Goal: Feedback & Contribution: Submit feedback/report problem

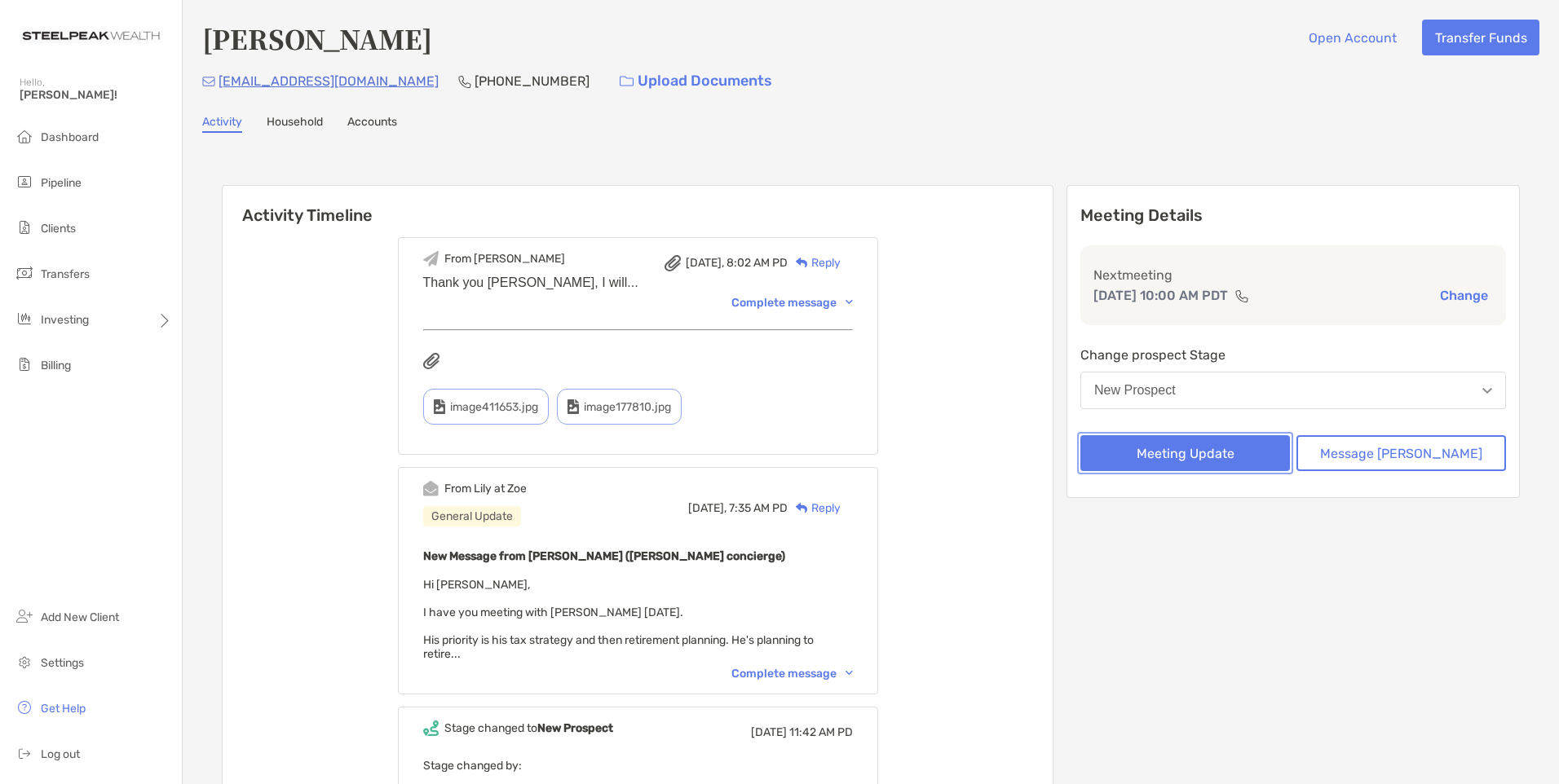
click at [1238, 454] on button "Meeting Update" at bounding box center [1185, 453] width 209 height 35
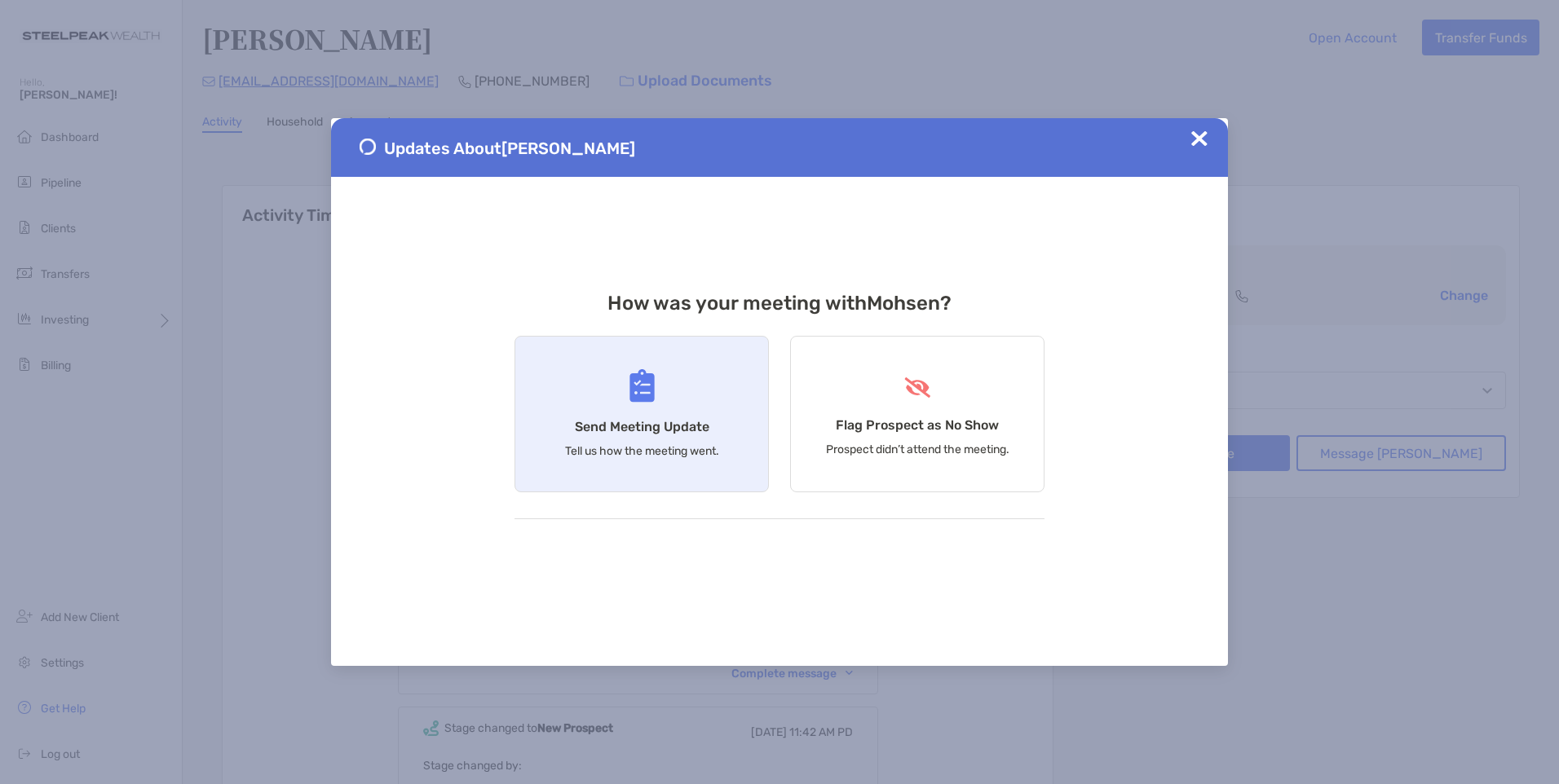
click at [709, 423] on div "Send Meeting Update Tell us how the meeting went." at bounding box center [642, 414] width 254 height 157
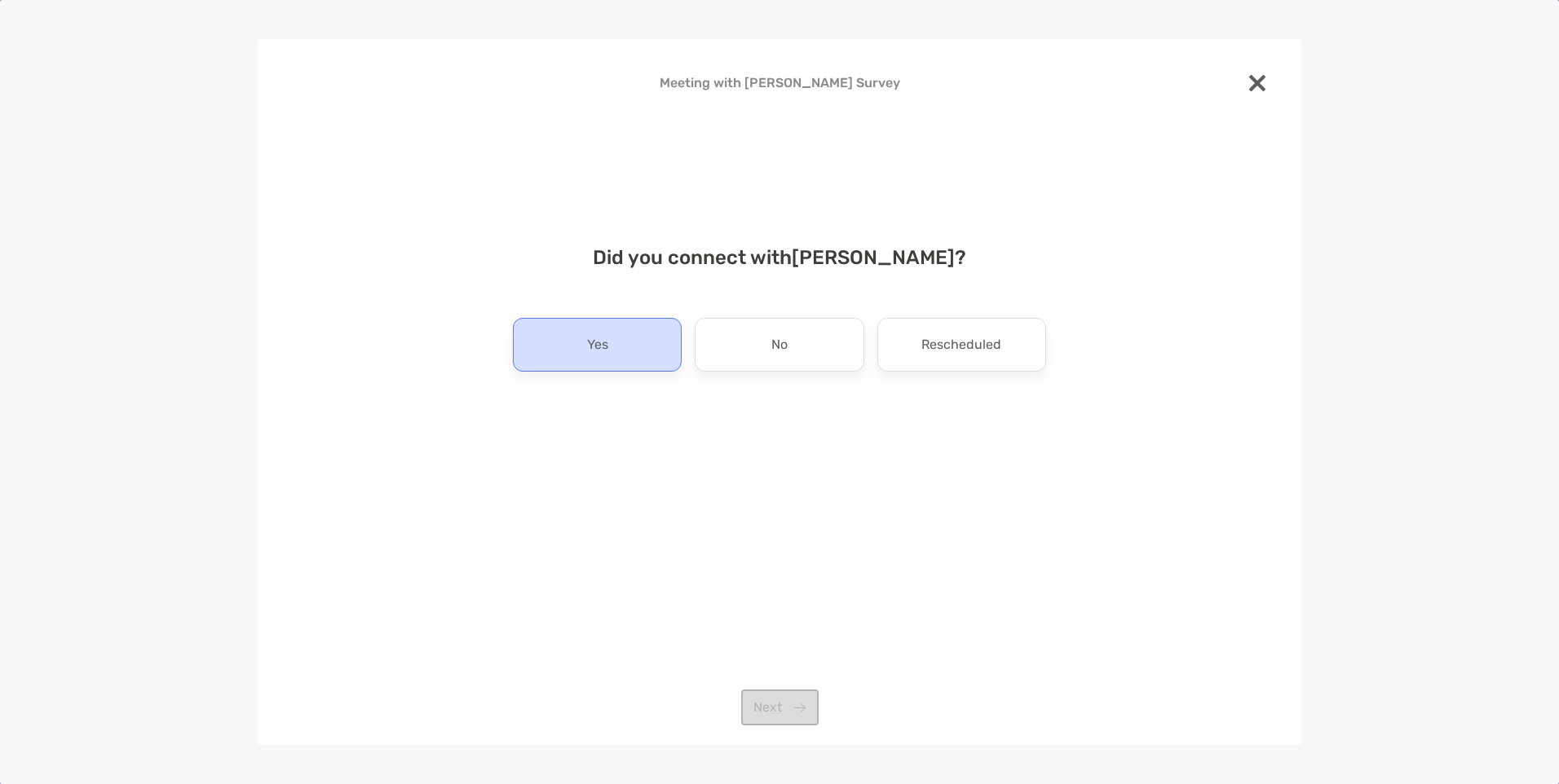
click at [627, 355] on div "Yes" at bounding box center [597, 345] width 168 height 54
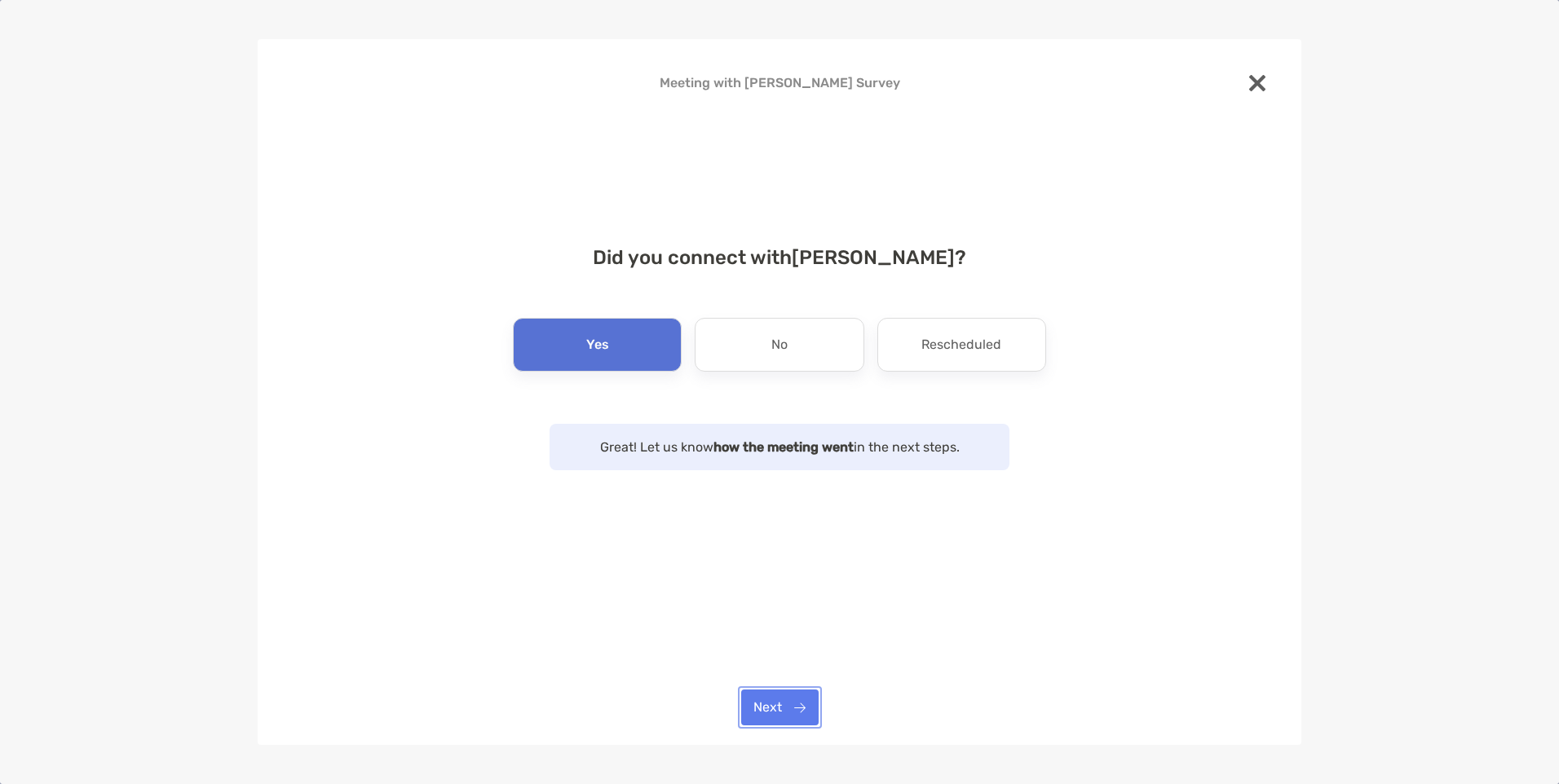
click at [774, 701] on button "Next" at bounding box center [779, 707] width 77 height 35
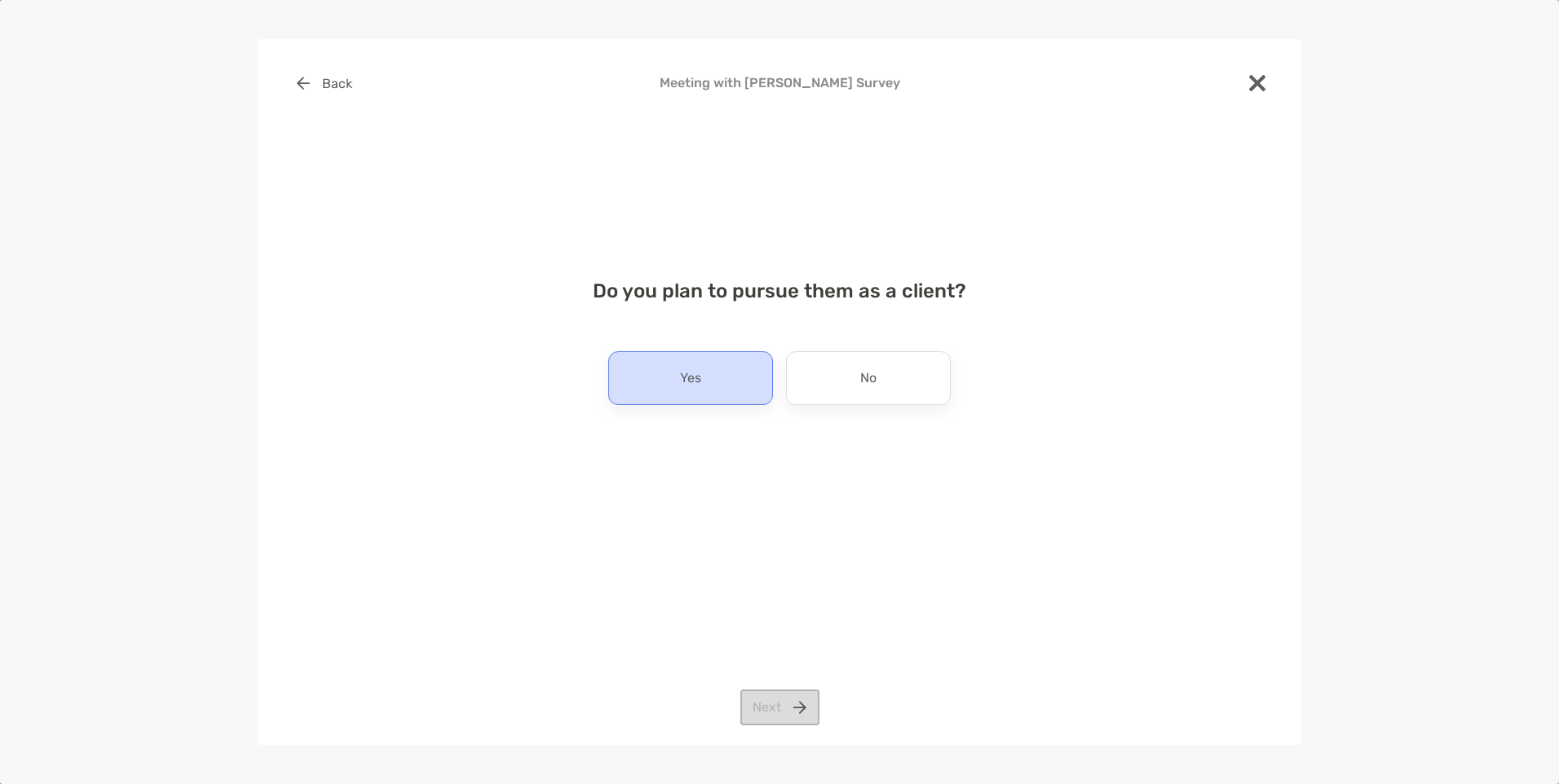
click at [698, 389] on p "Yes" at bounding box center [690, 377] width 21 height 26
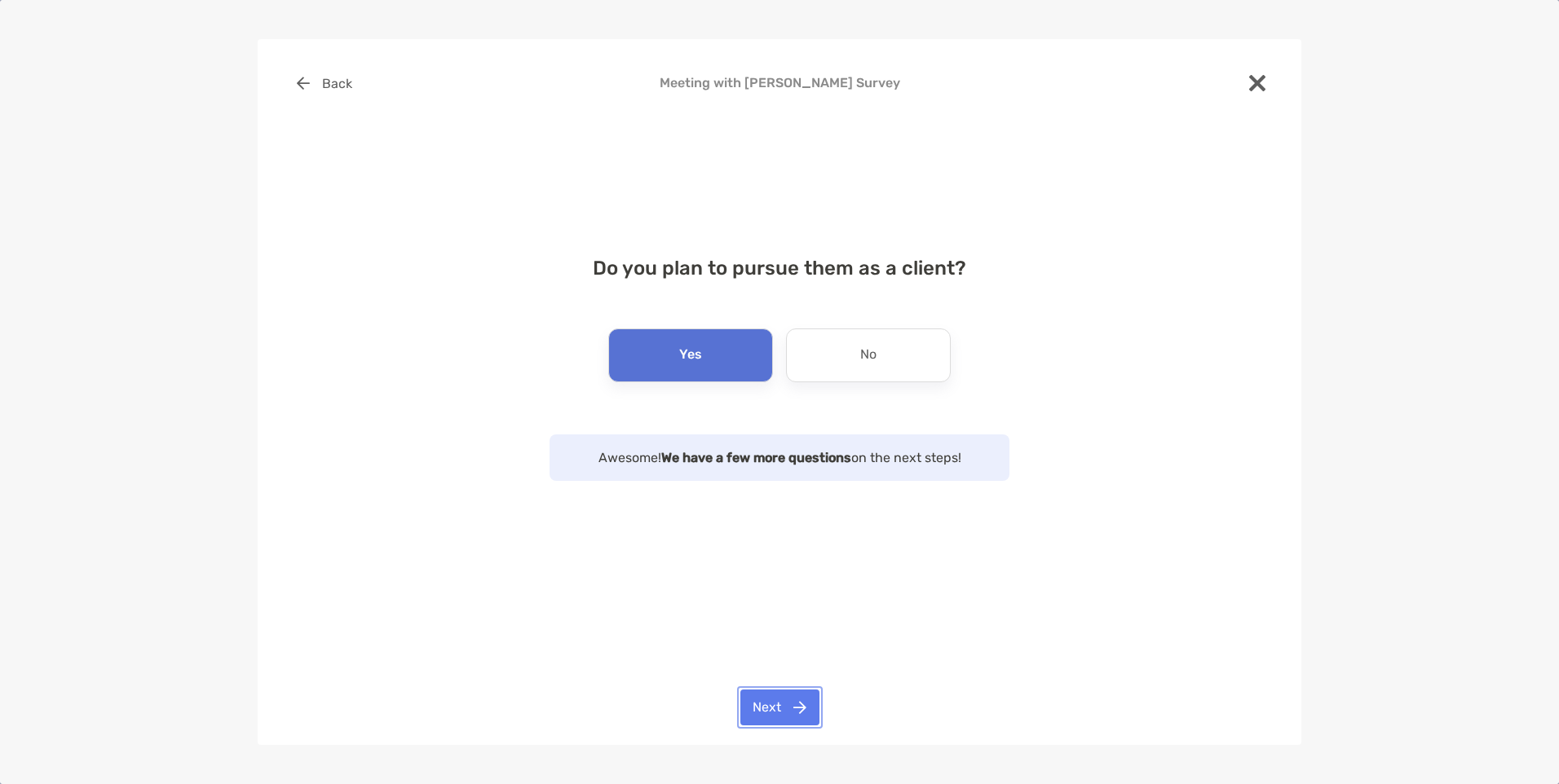
click at [780, 705] on button "Next" at bounding box center [779, 707] width 79 height 35
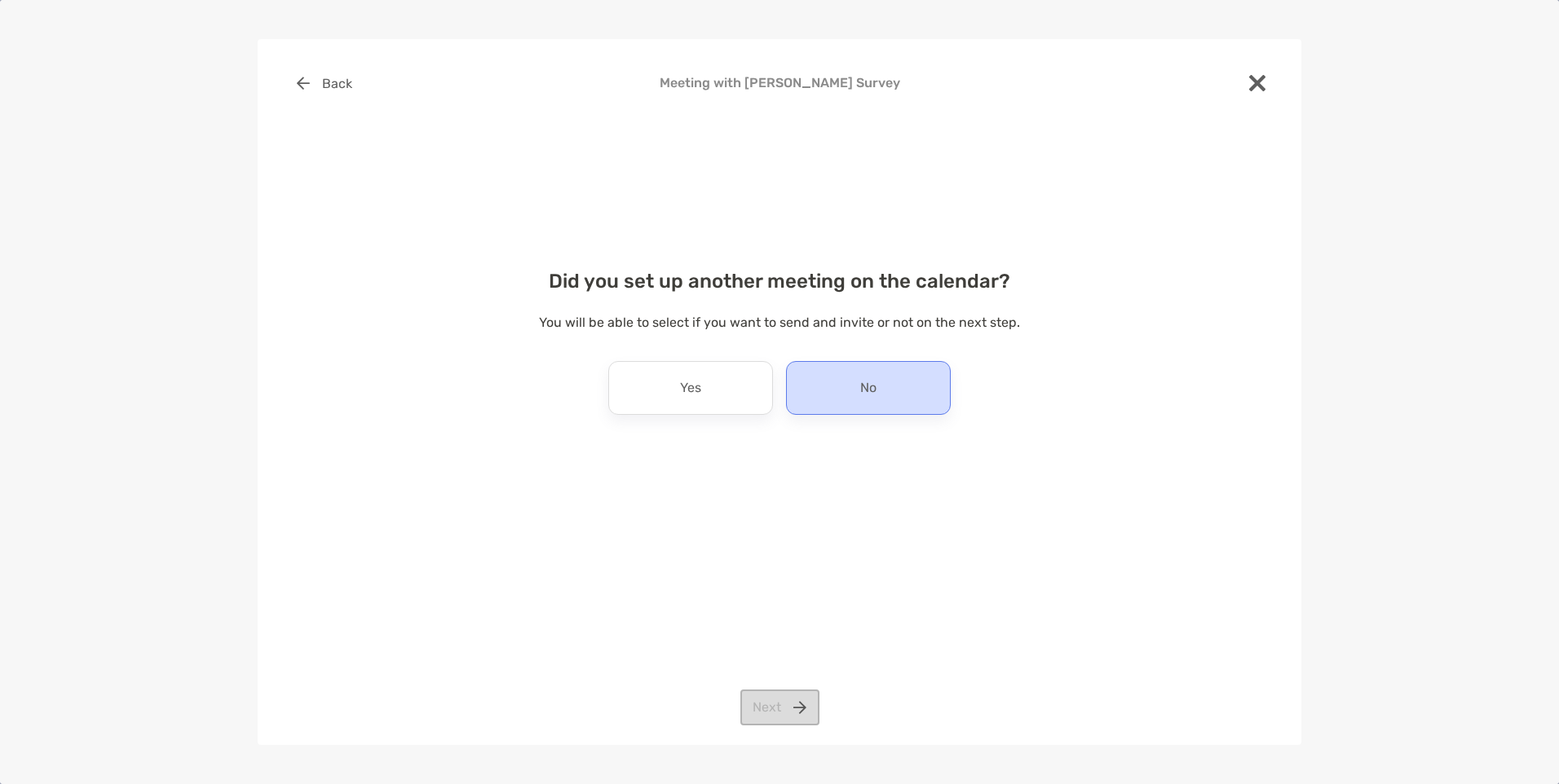
click at [818, 380] on div "No" at bounding box center [869, 388] width 165 height 54
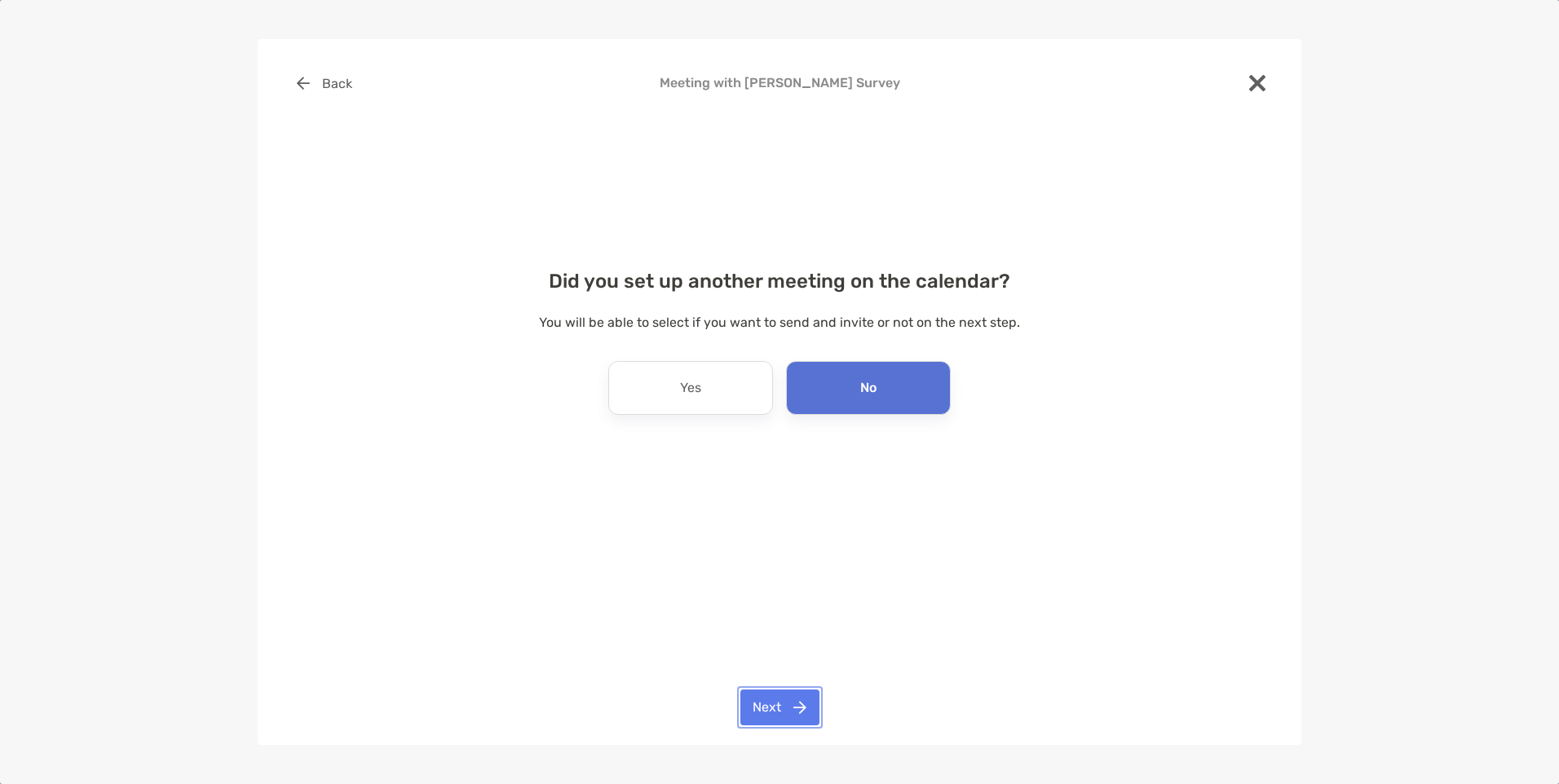
click at [789, 712] on button "Next" at bounding box center [779, 707] width 79 height 35
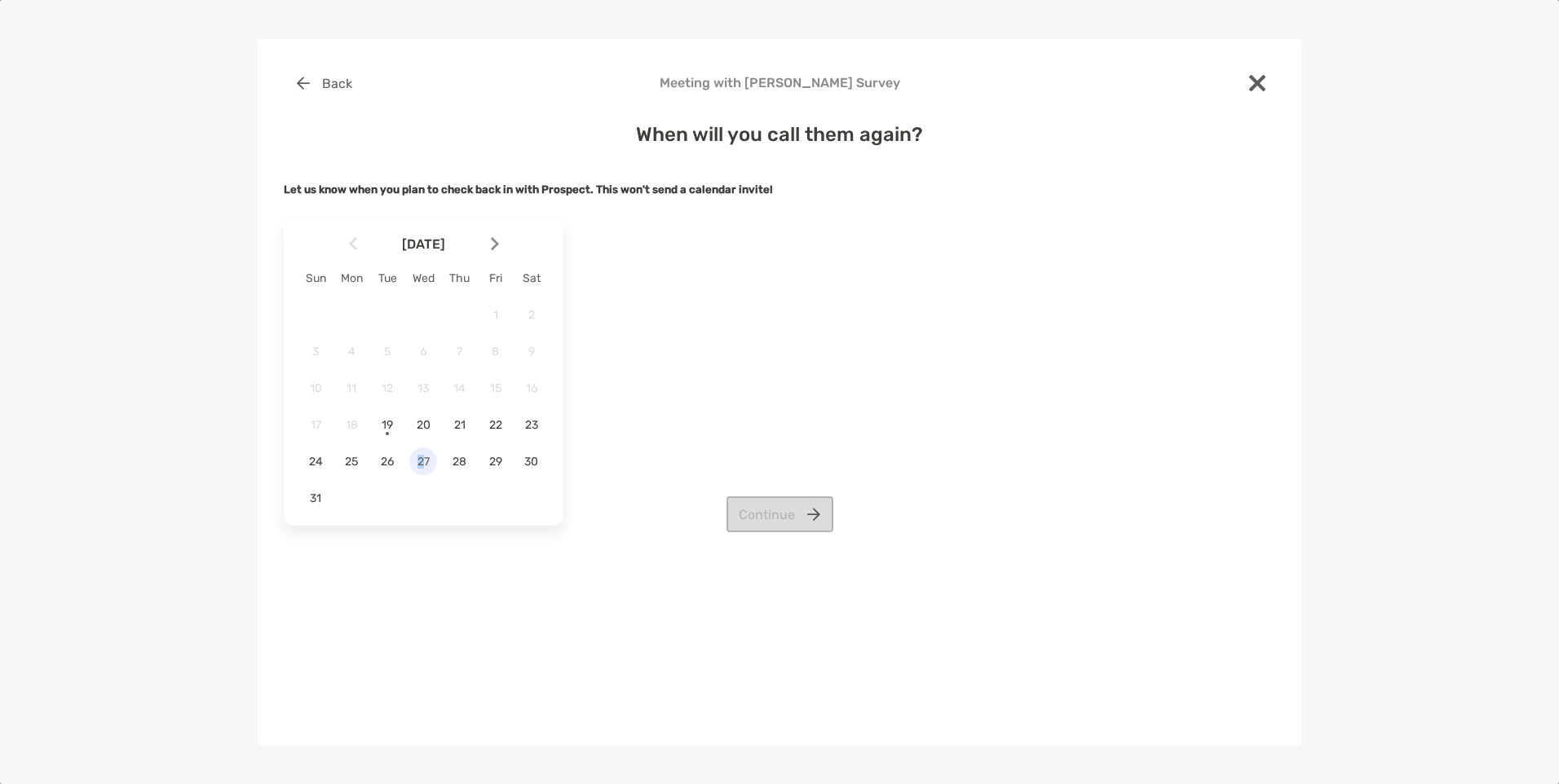
click at [421, 461] on span "27" at bounding box center [423, 462] width 27 height 14
click at [752, 508] on button "Continue" at bounding box center [780, 514] width 107 height 35
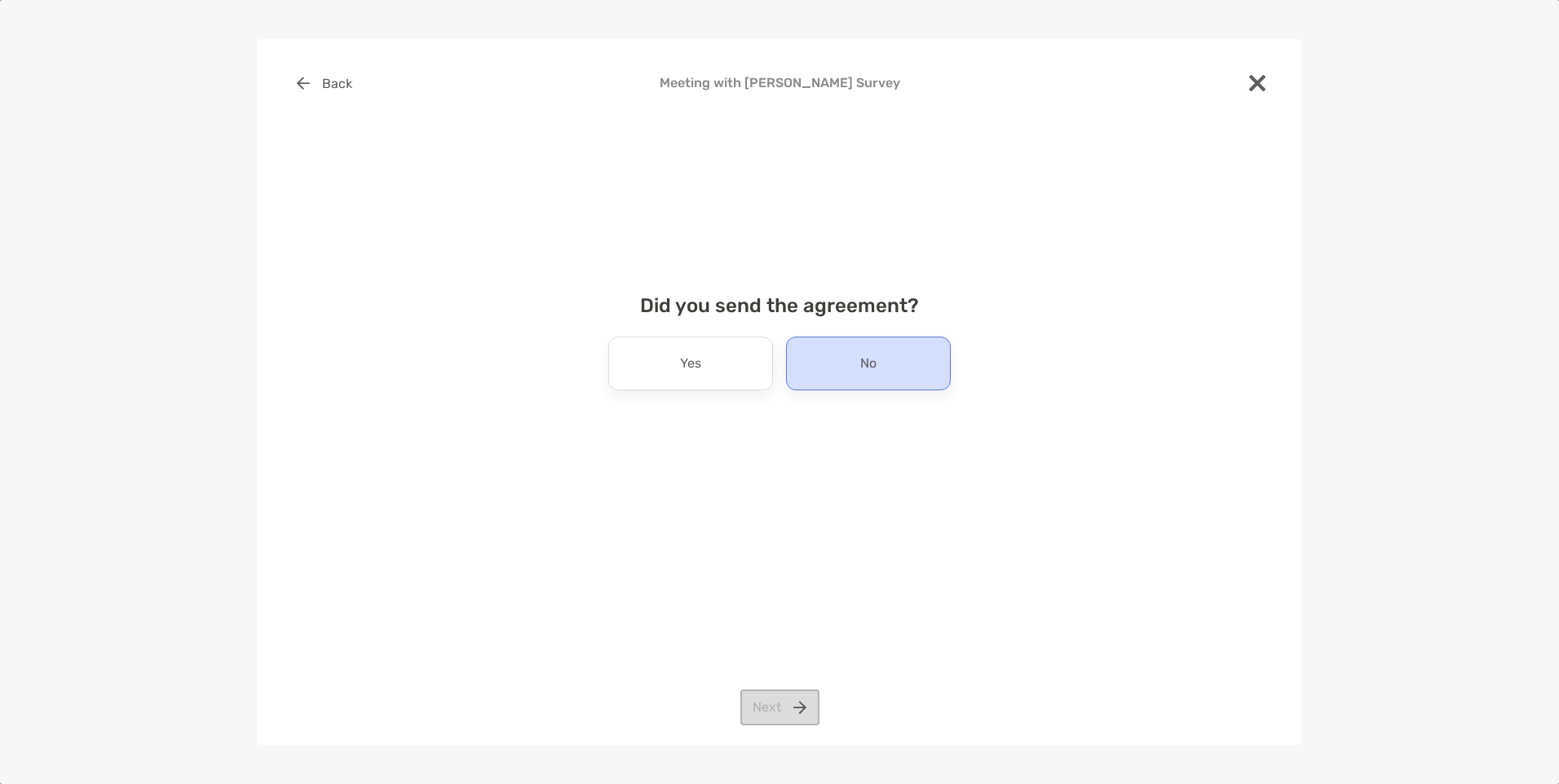
click at [847, 365] on div "No" at bounding box center [869, 363] width 165 height 54
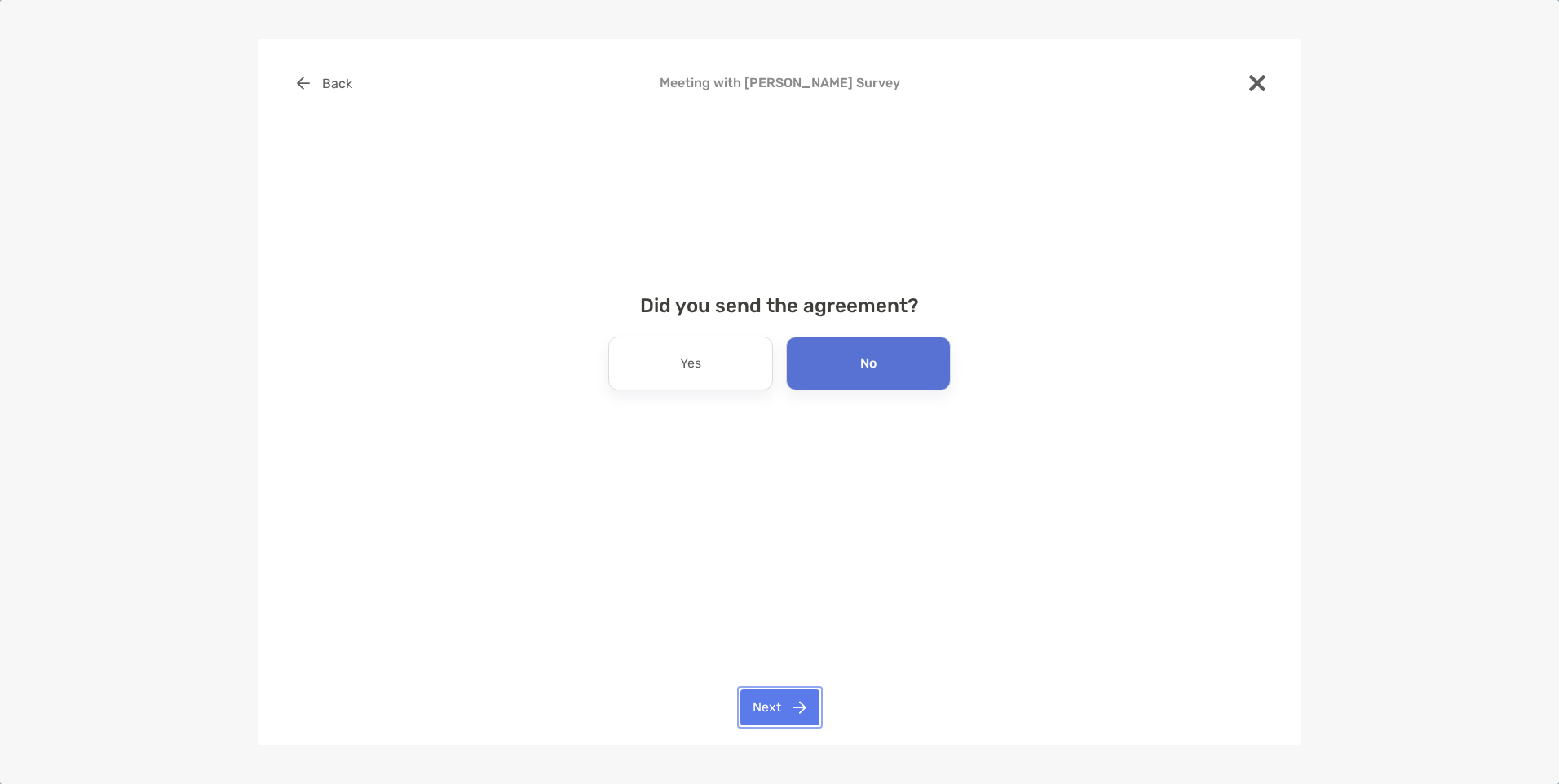
click at [799, 696] on button "Next" at bounding box center [779, 707] width 79 height 35
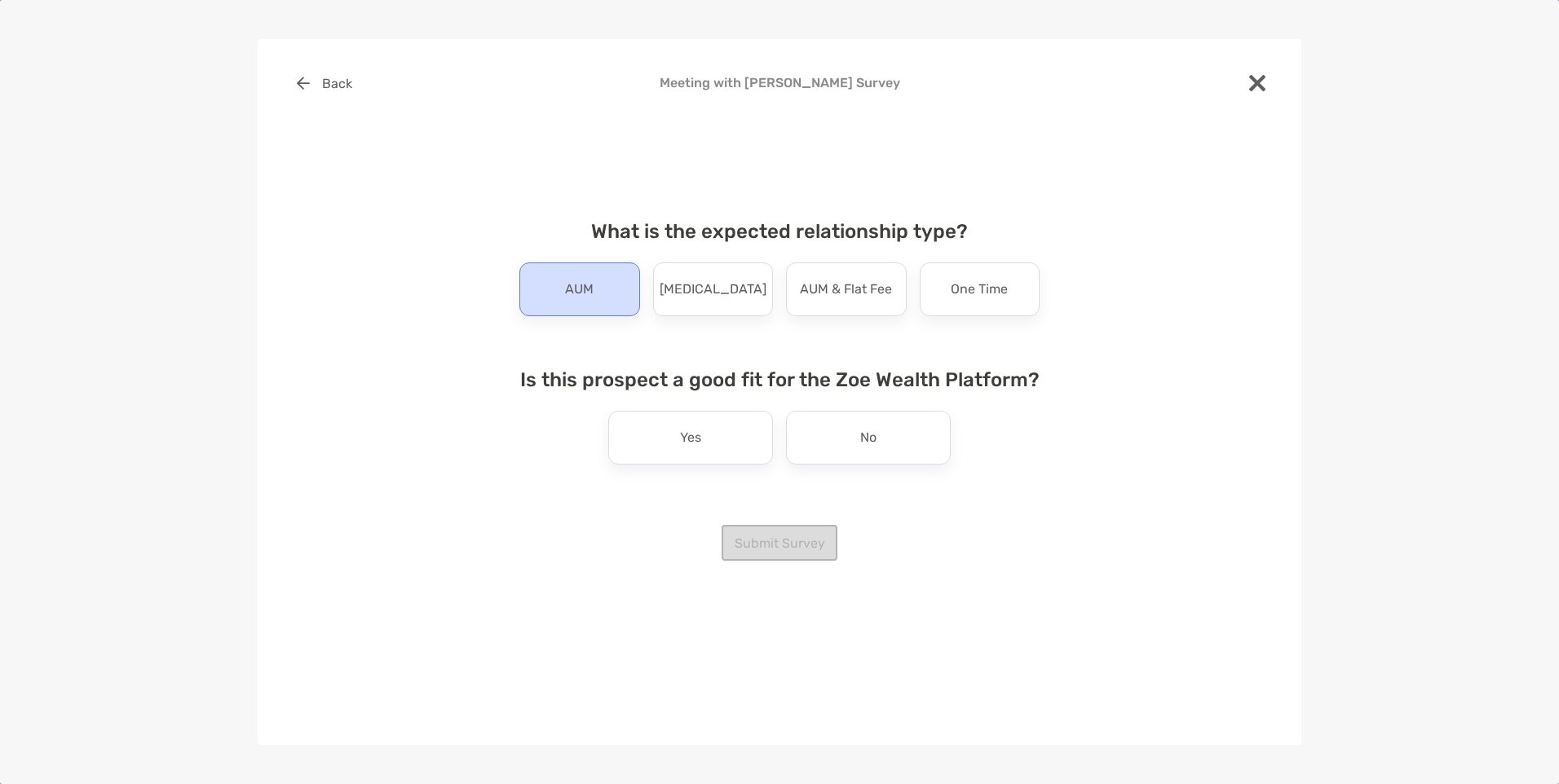
click at [584, 300] on p "AUM" at bounding box center [580, 289] width 28 height 26
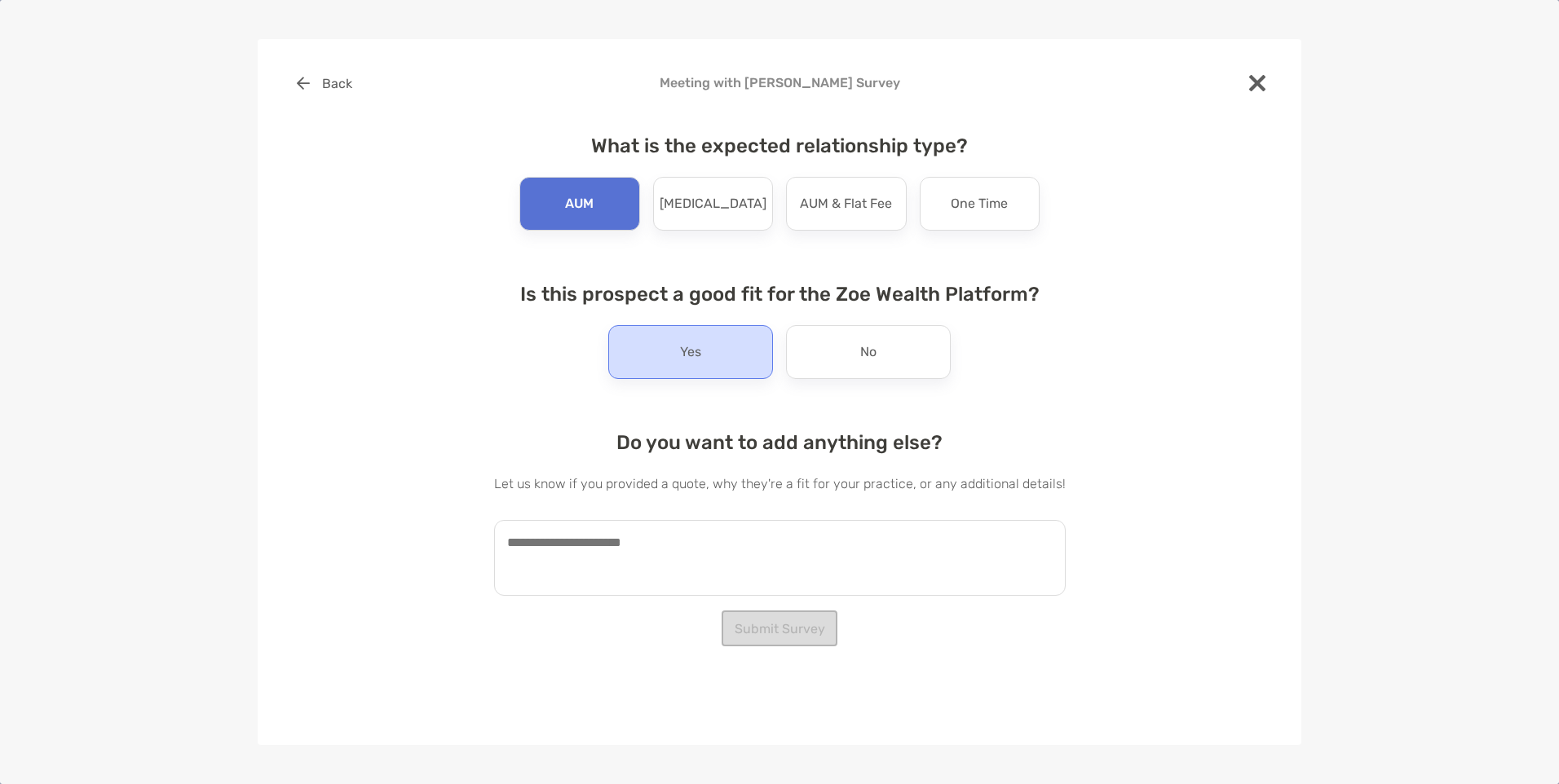
click at [659, 357] on div "Yes" at bounding box center [690, 352] width 165 height 54
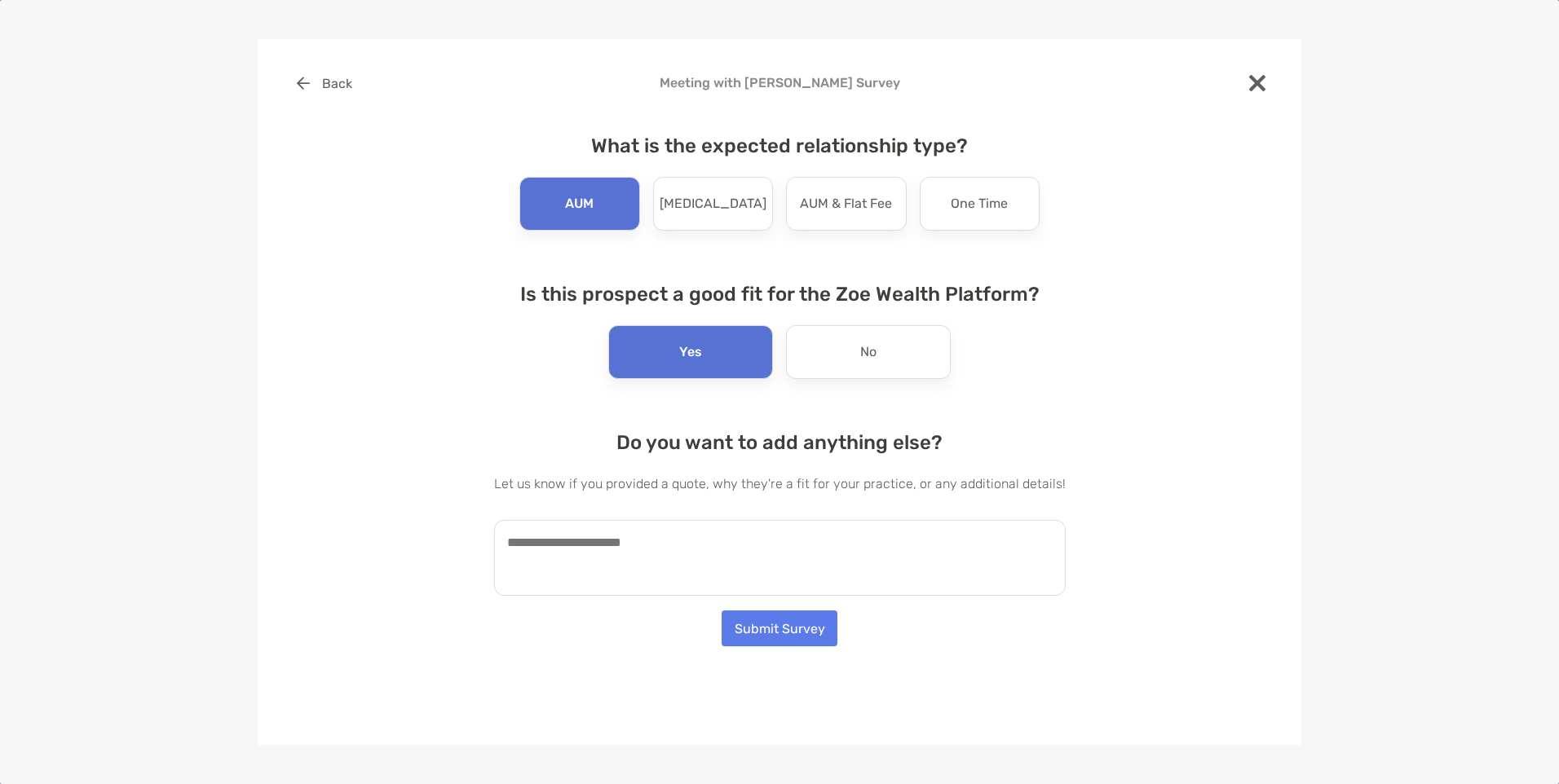
click at [631, 545] on textarea at bounding box center [780, 558] width 572 height 76
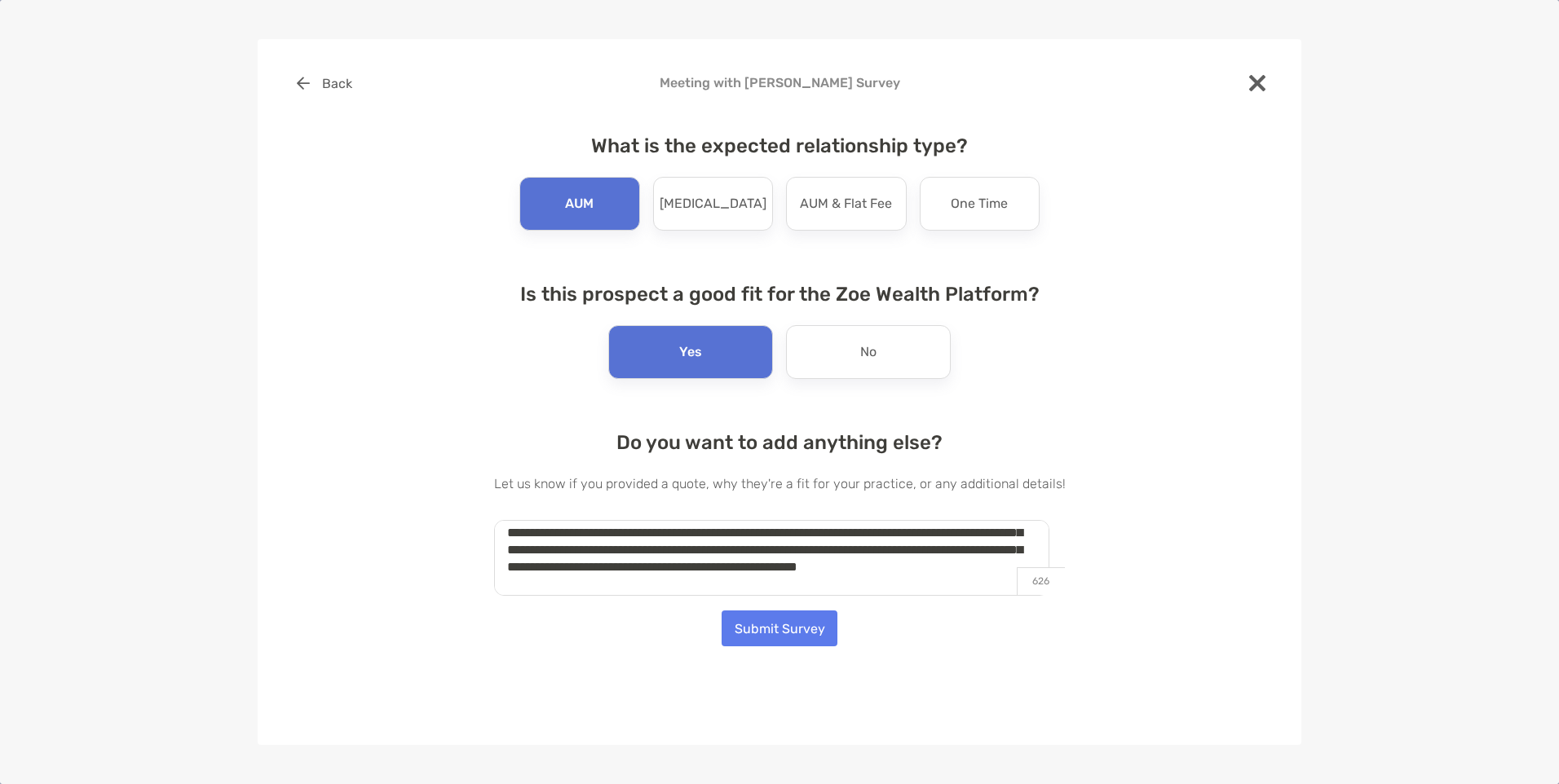
scroll to position [44, 0]
click at [705, 565] on textarea "**********" at bounding box center [772, 558] width 556 height 76
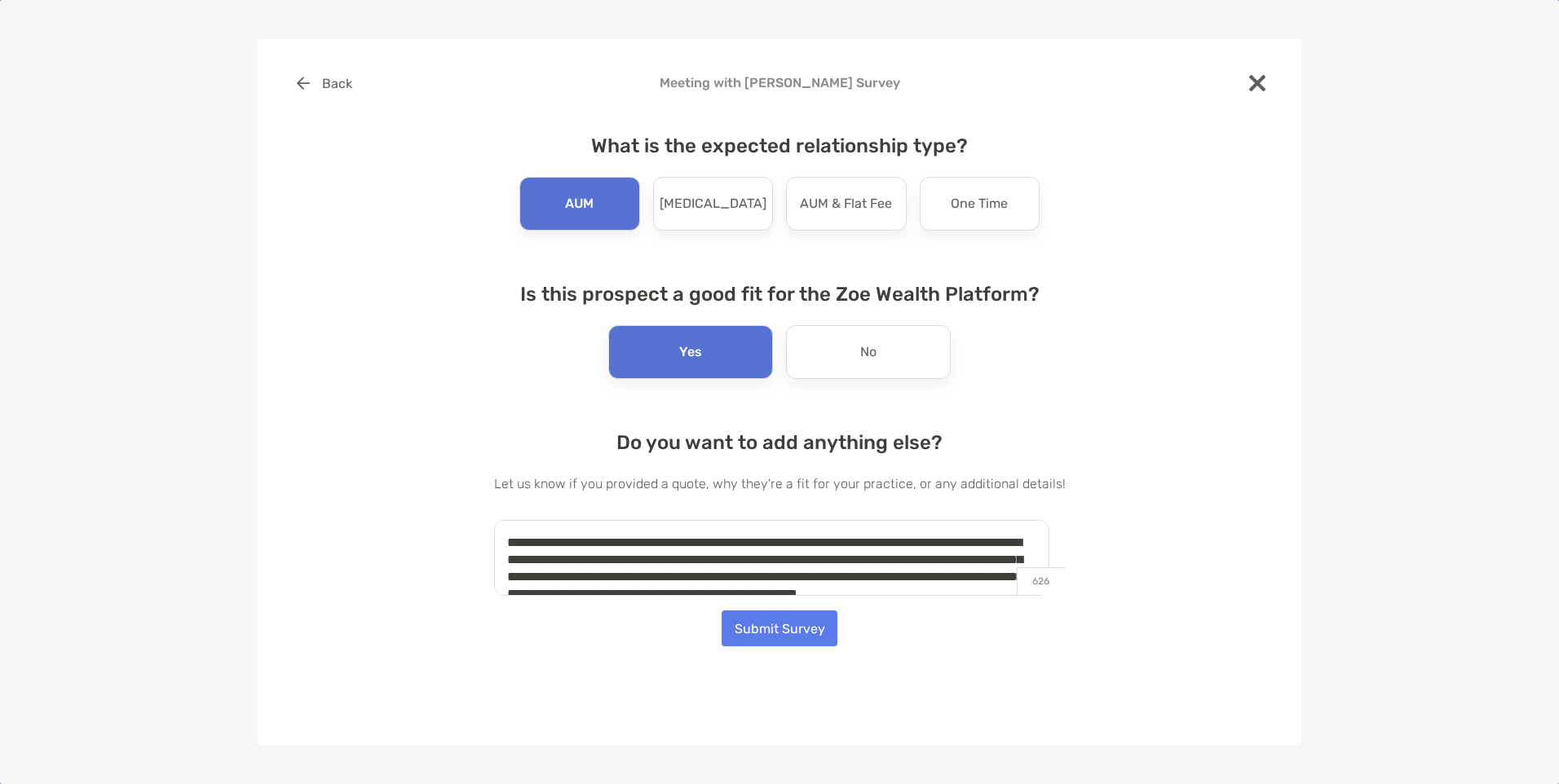
type textarea "**********"
drag, startPoint x: 544, startPoint y: 560, endPoint x: 454, endPoint y: 492, distance: 112.8
click at [454, 492] on div "**********" at bounding box center [779, 339] width 992 height 548
click at [768, 622] on button "Submit Survey" at bounding box center [779, 628] width 116 height 35
